Goal: Transaction & Acquisition: Download file/media

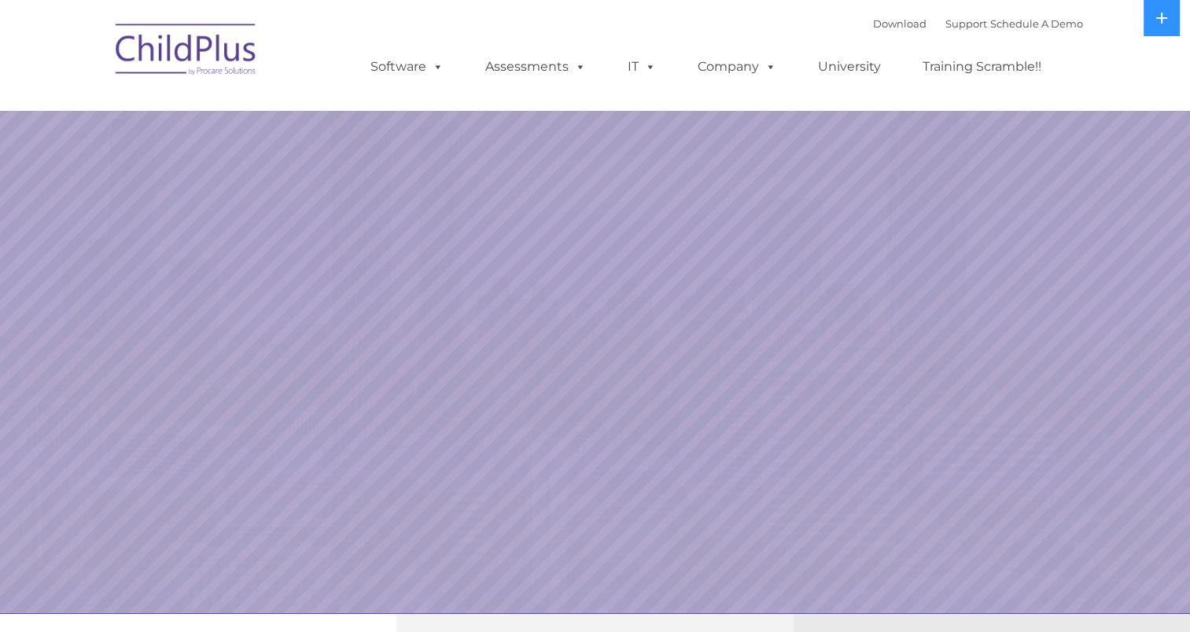
select select "MEDIUM"
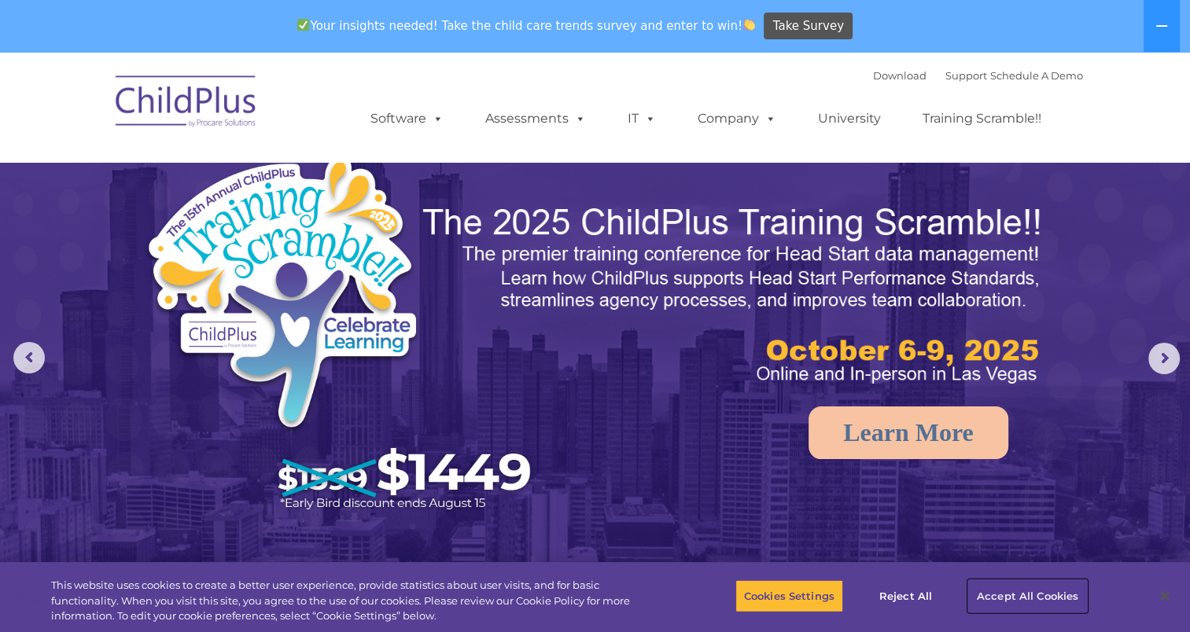
click at [987, 591] on button "Accept All Cookies" at bounding box center [1027, 595] width 119 height 33
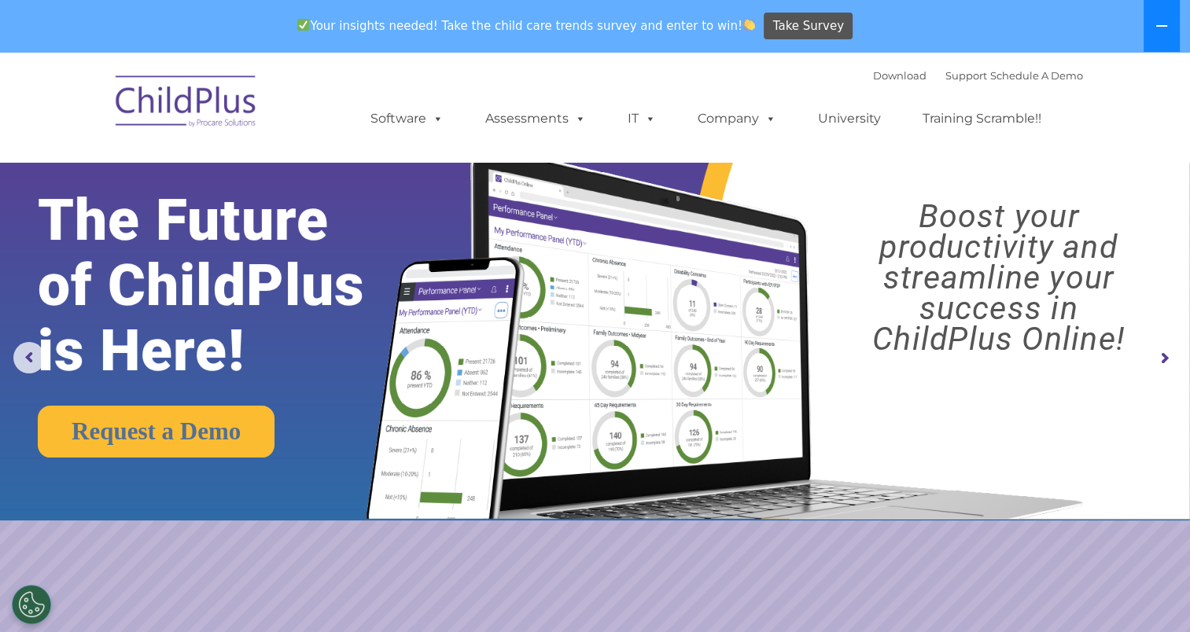
click at [1163, 20] on icon at bounding box center [1161, 26] width 13 height 13
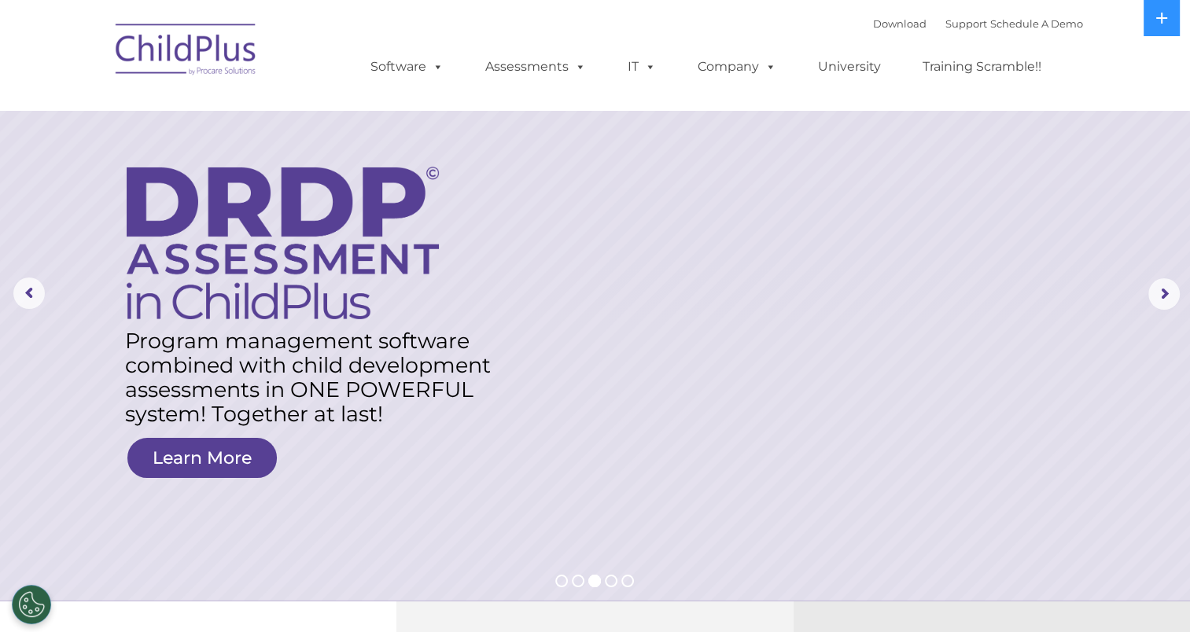
scroll to position [15, 0]
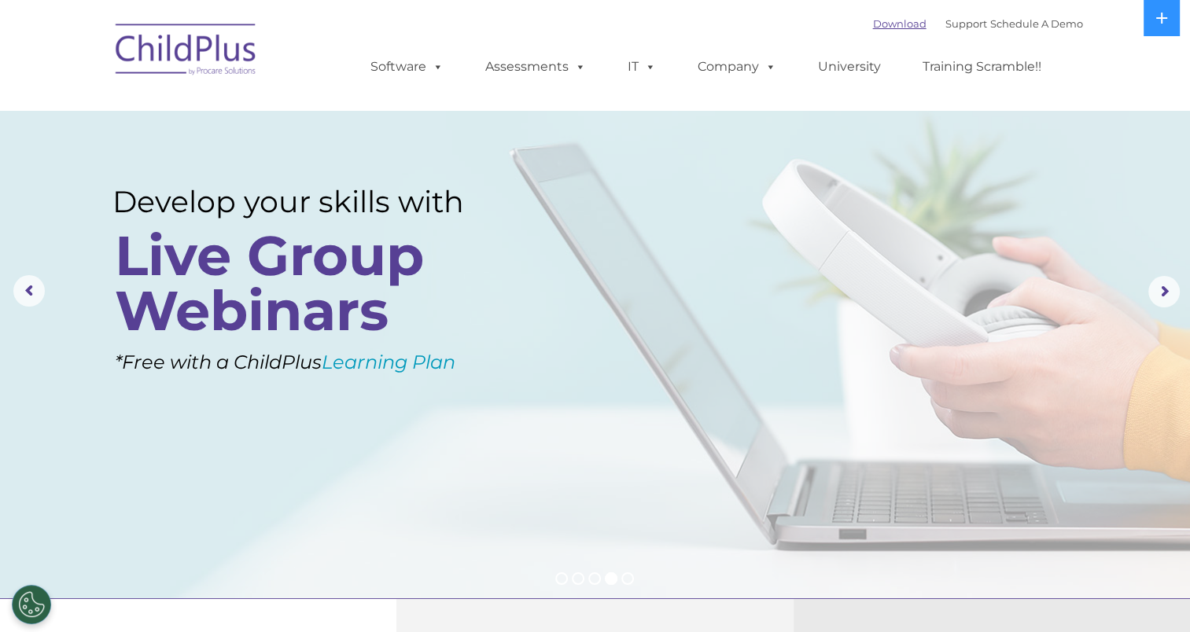
click at [890, 27] on link "Download" at bounding box center [899, 23] width 53 height 13
